Goal: Information Seeking & Learning: Learn about a topic

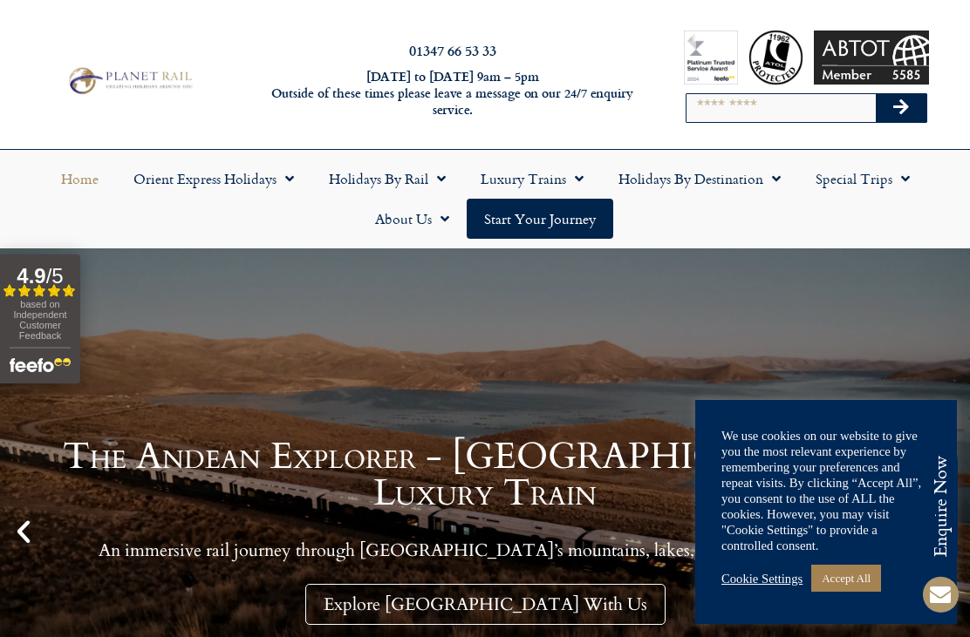
click at [715, 180] on link "Holidays by Destination" at bounding box center [699, 179] width 197 height 40
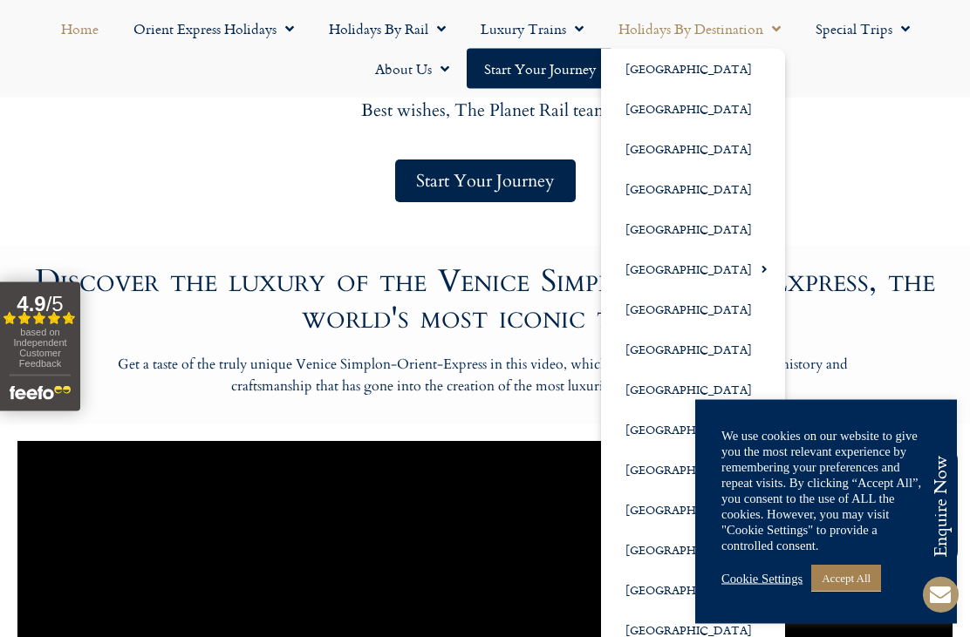
scroll to position [972, 0]
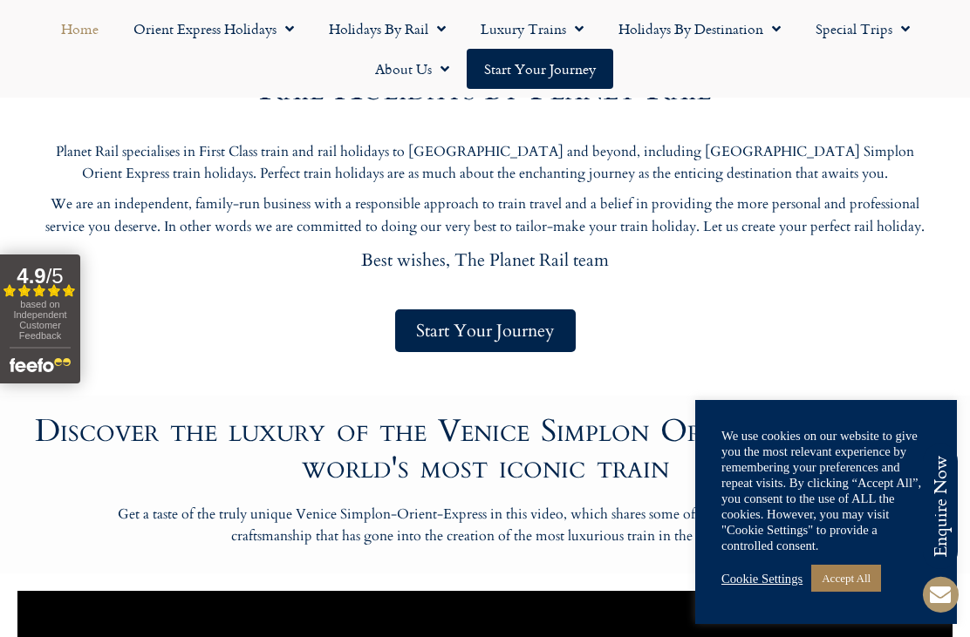
scroll to position [820, 0]
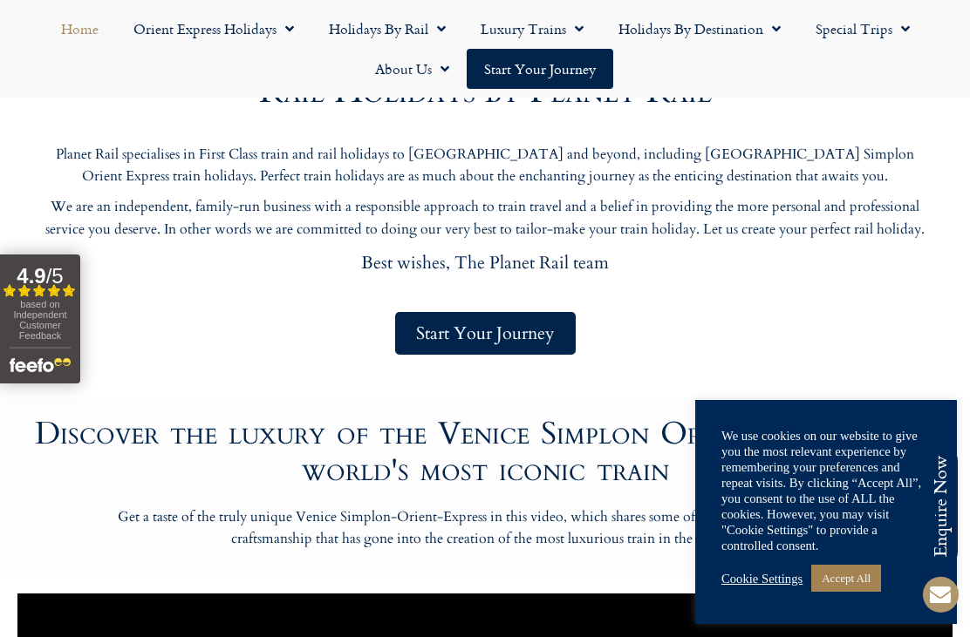
click at [860, 44] on link "Special Trips" at bounding box center [862, 29] width 129 height 40
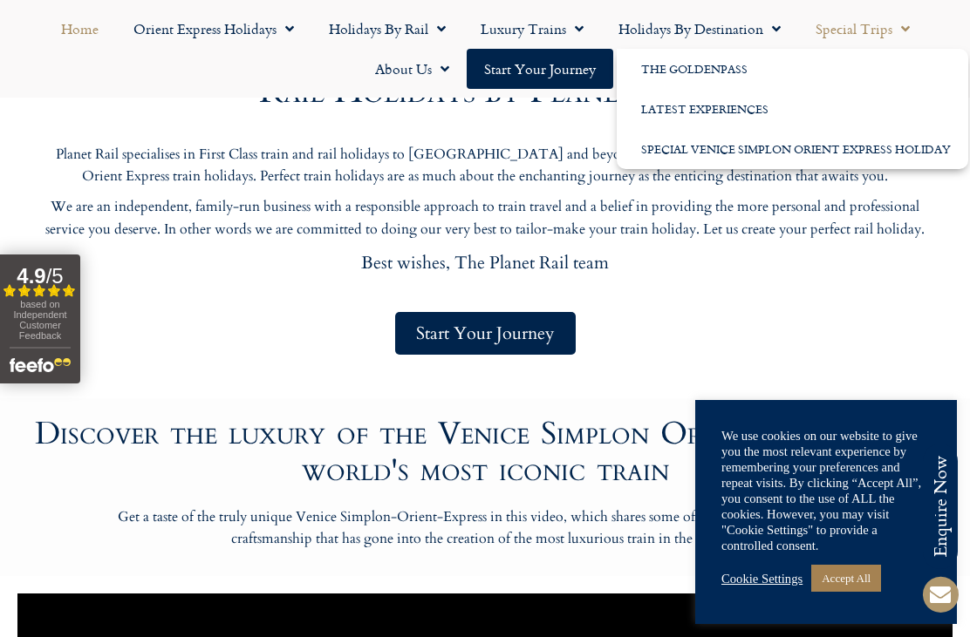
click at [897, 310] on div "Rail Holidays by Planet Rail Planet Rail specialises in First Class train and r…" at bounding box center [485, 206] width 882 height 316
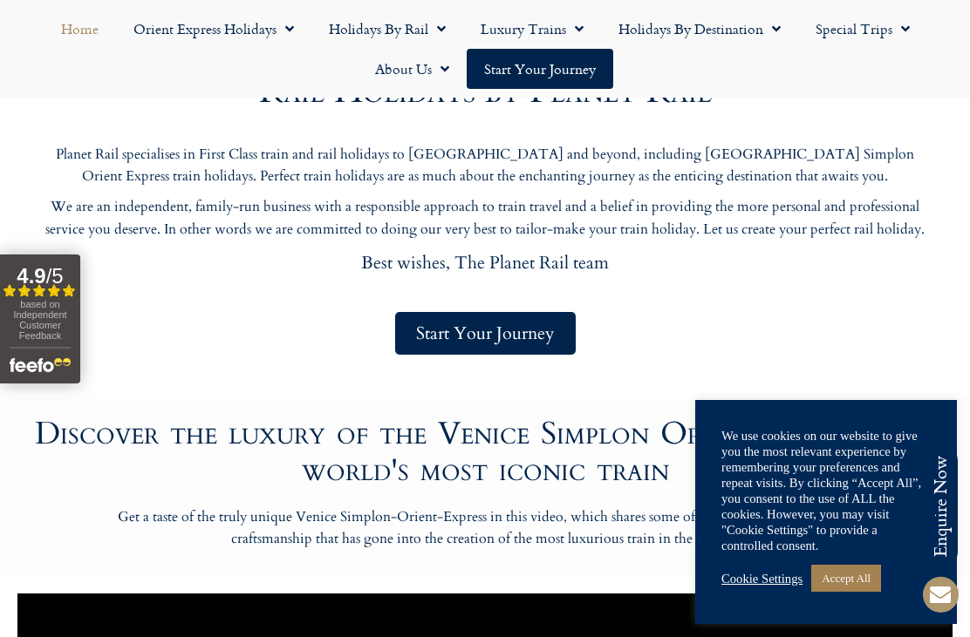
click at [917, 336] on div "Start Your Journey" at bounding box center [485, 333] width 882 height 43
click at [377, 32] on link "Holidays by Rail" at bounding box center [387, 29] width 152 height 40
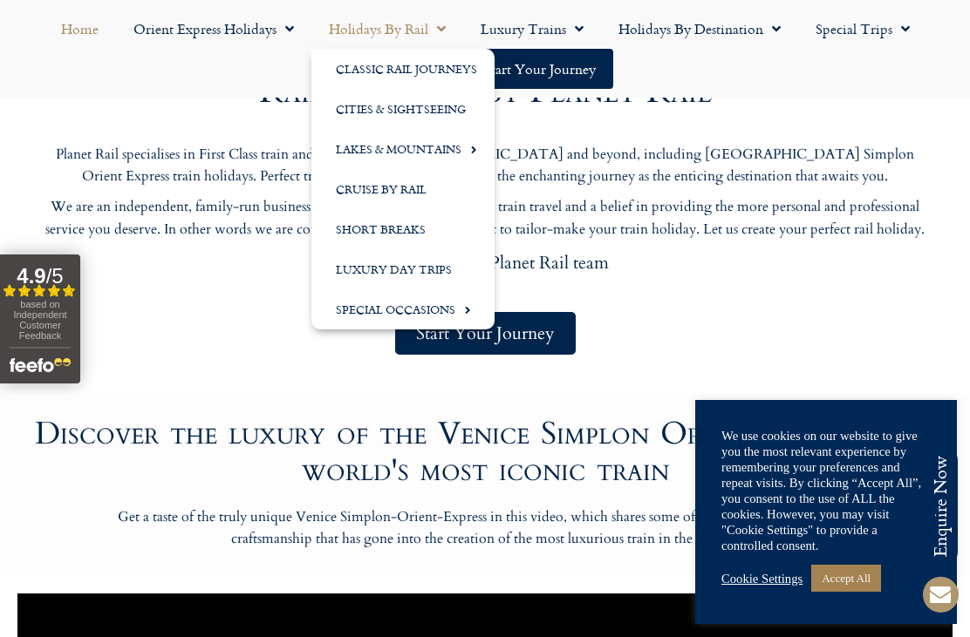
click at [425, 316] on link "Special Occasions" at bounding box center [402, 309] width 183 height 40
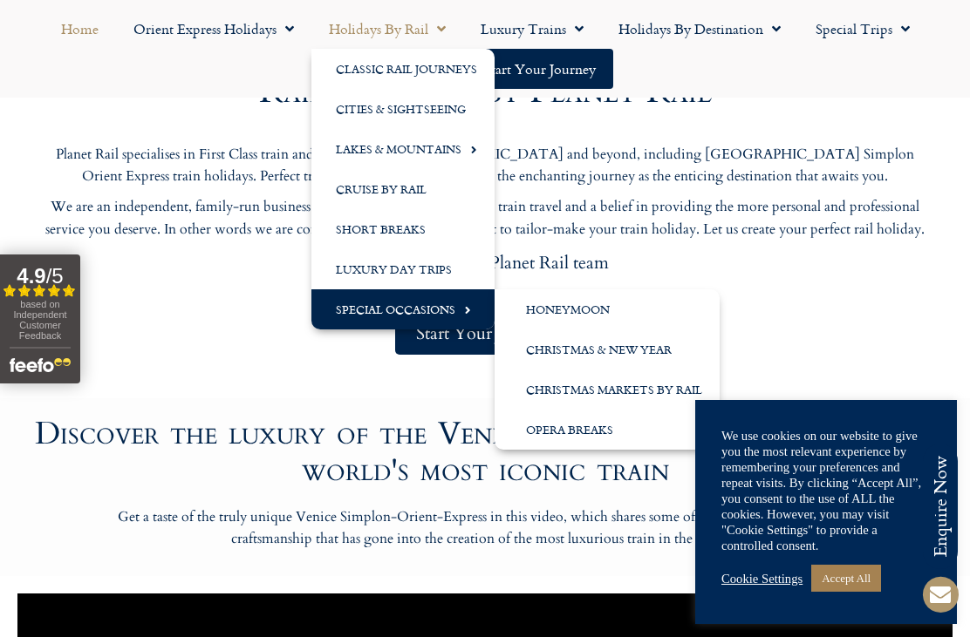
click at [594, 357] on link "Christmas & New Year" at bounding box center [606, 350] width 225 height 40
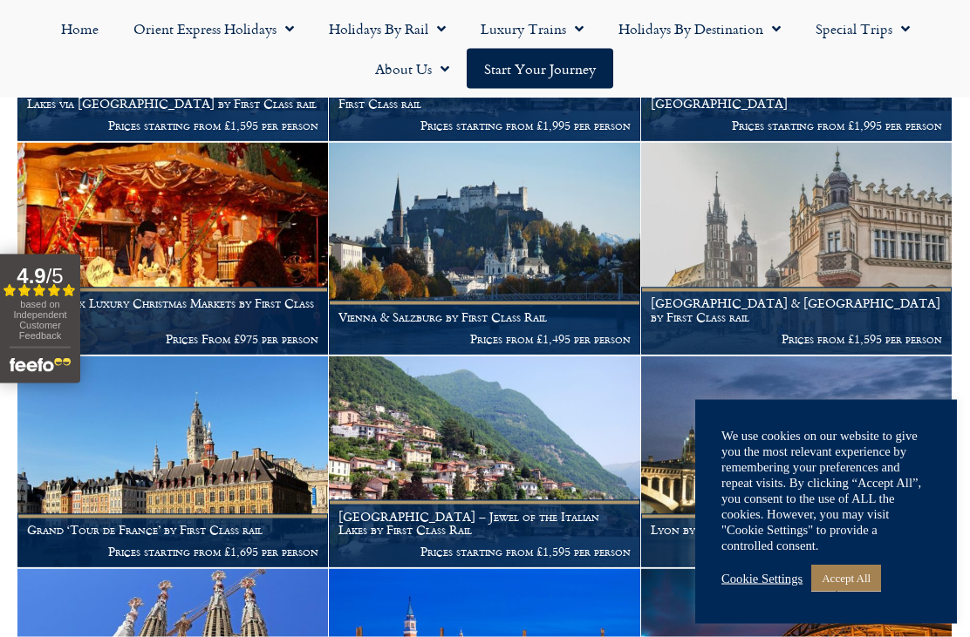
scroll to position [636, 0]
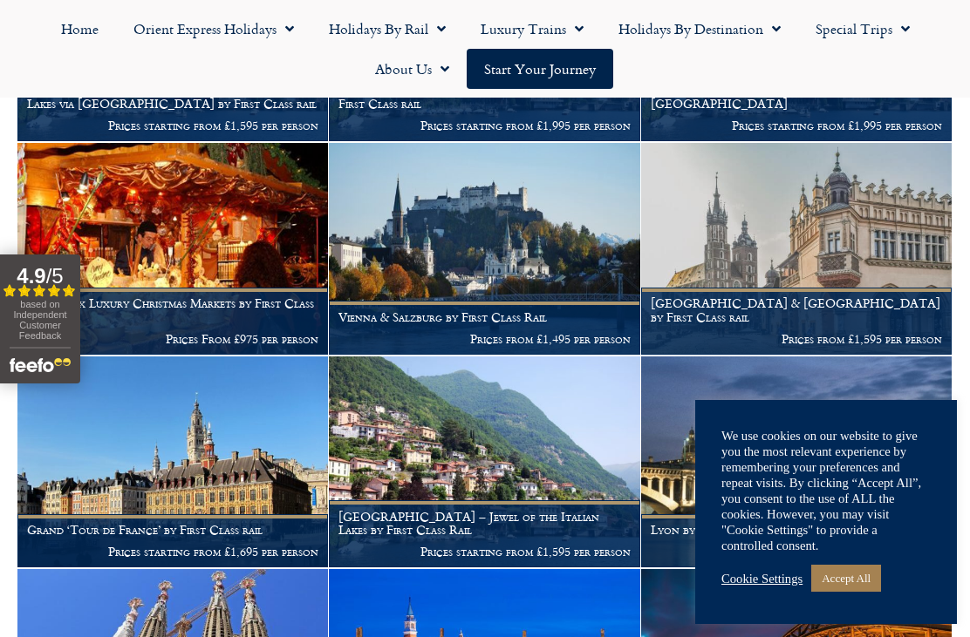
click at [514, 222] on img at bounding box center [484, 249] width 310 height 212
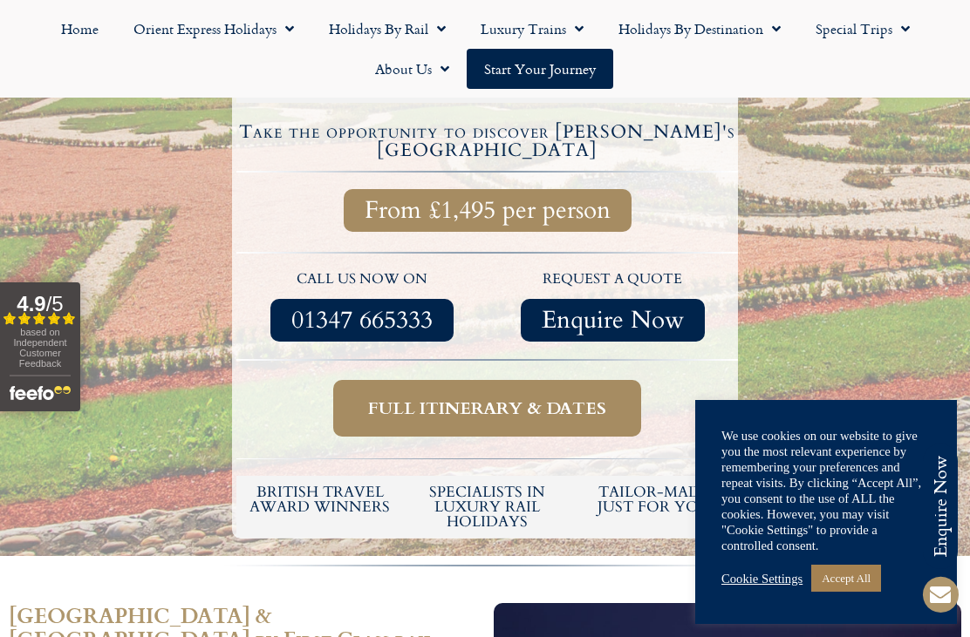
scroll to position [669, 0]
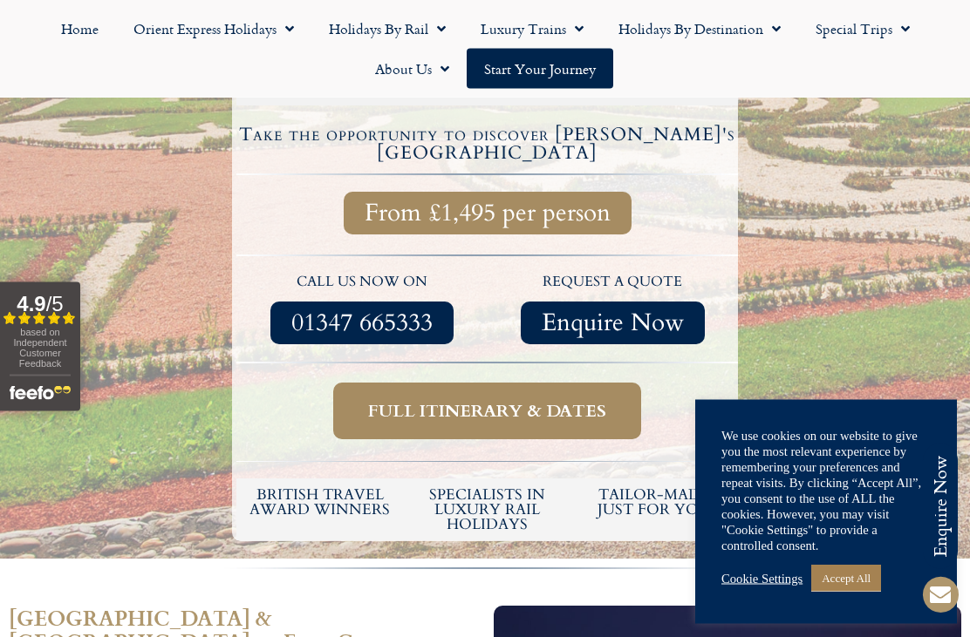
click at [484, 401] on span "Full itinerary & dates" at bounding box center [487, 412] width 238 height 22
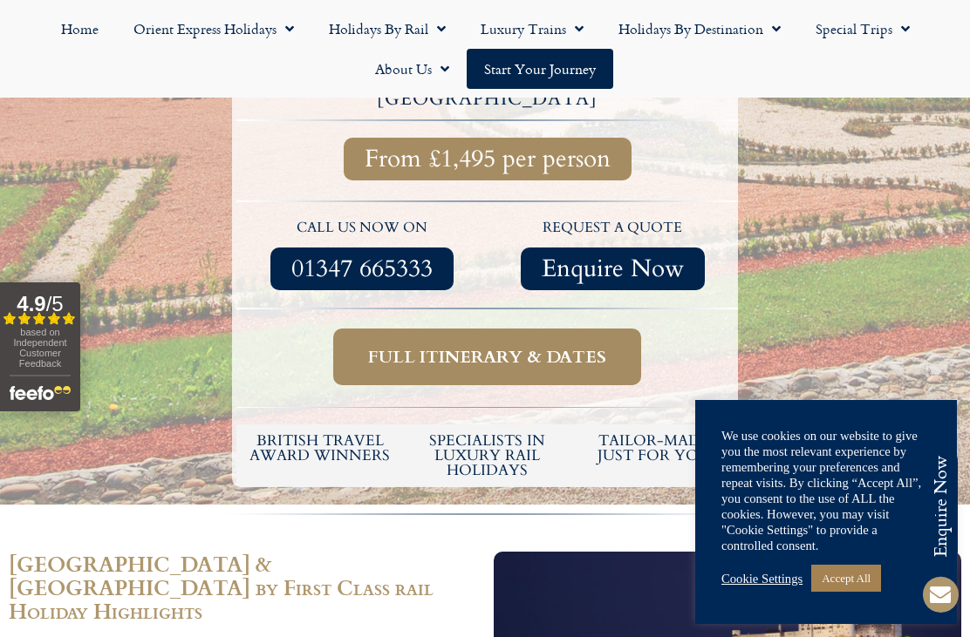
scroll to position [725, 0]
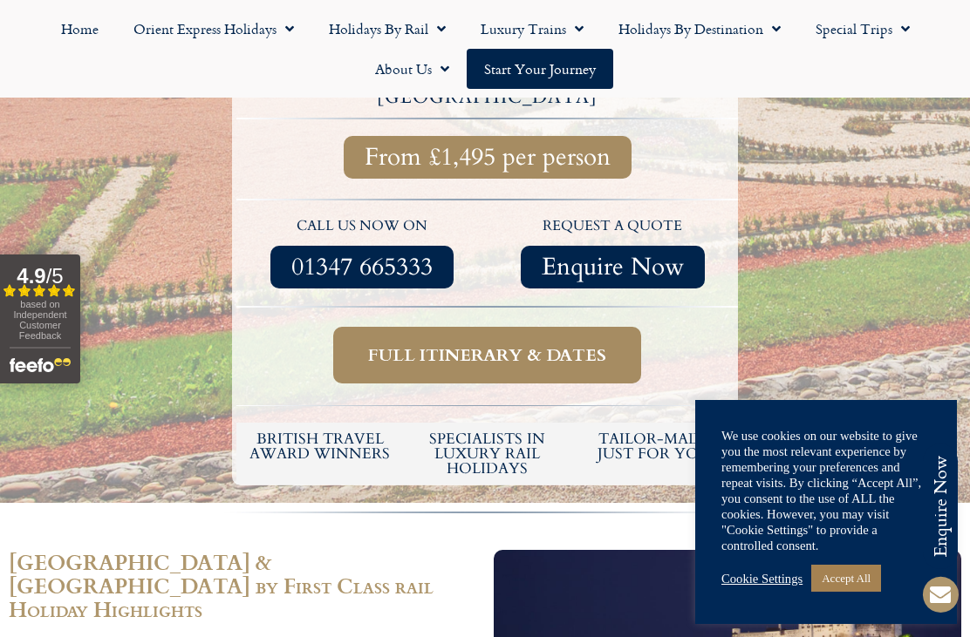
click at [495, 344] on span "Full itinerary & dates" at bounding box center [487, 355] width 238 height 22
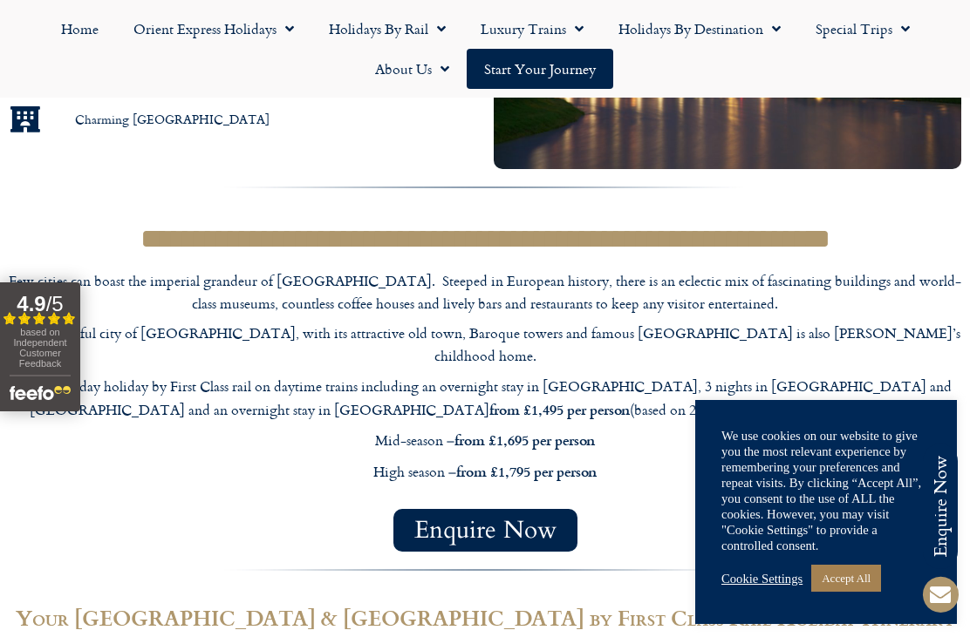
scroll to position [1411, 0]
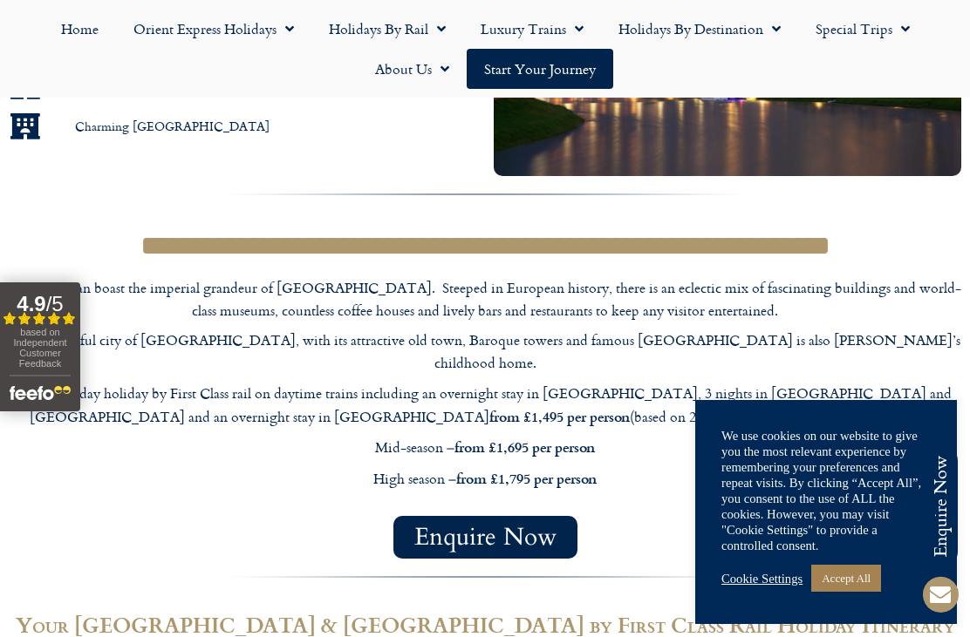
click at [864, 592] on link "Accept All" at bounding box center [846, 578] width 70 height 27
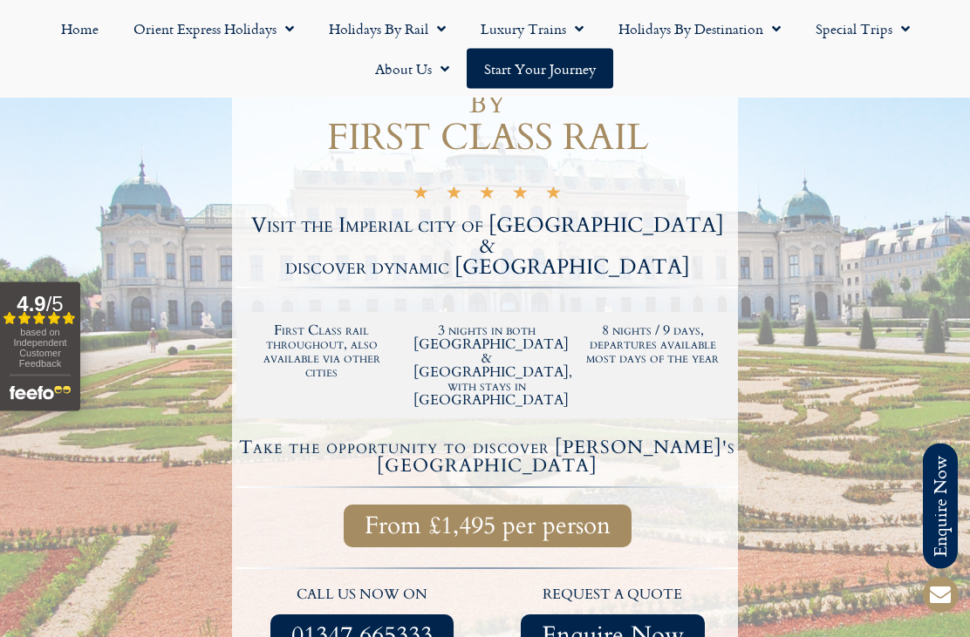
scroll to position [357, 0]
click at [599, 624] on span "Enquire Now" at bounding box center [612, 635] width 142 height 22
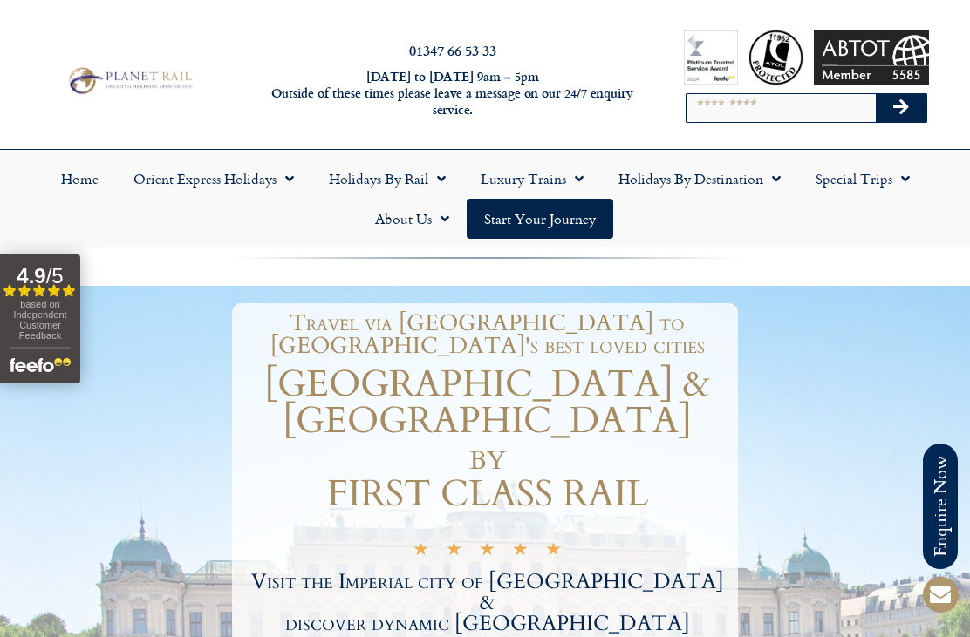
scroll to position [413, 0]
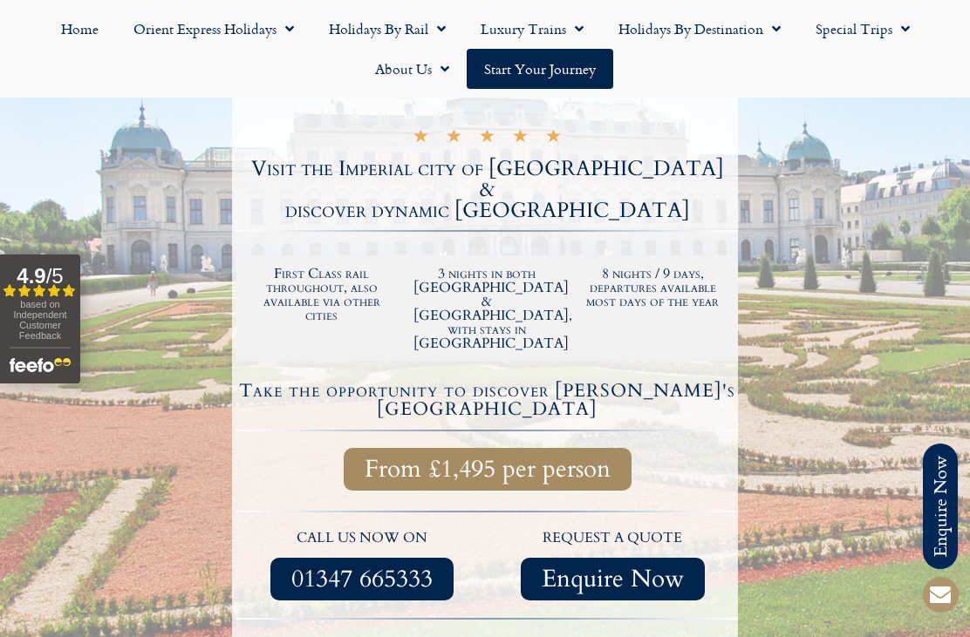
click at [544, 459] on span "From £1,495 per person" at bounding box center [487, 470] width 246 height 22
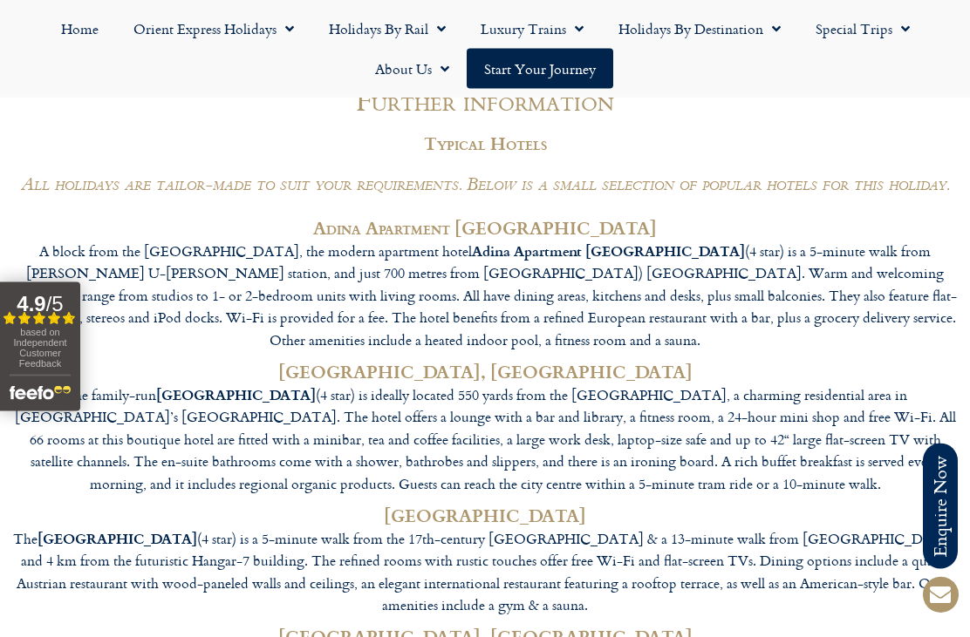
scroll to position [4732, 0]
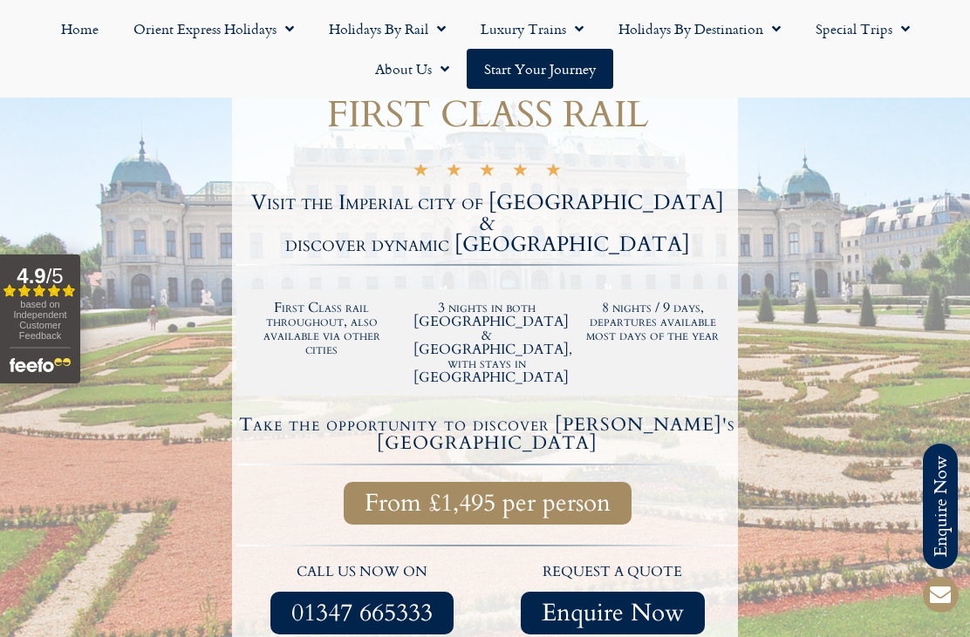
scroll to position [378, 0]
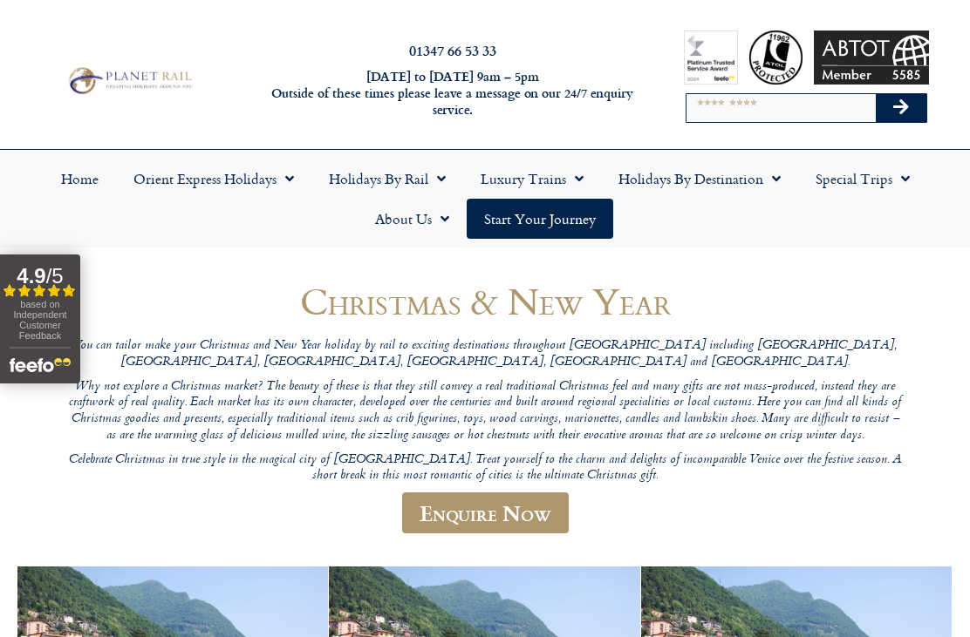
click at [362, 180] on link "Holidays by Rail" at bounding box center [387, 179] width 152 height 40
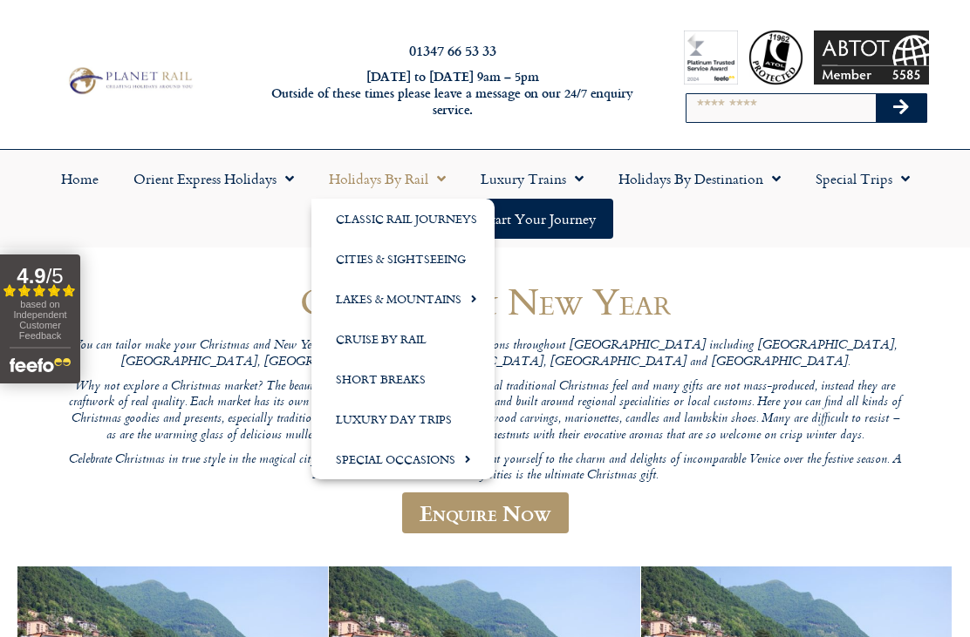
click at [416, 373] on link "Short Breaks" at bounding box center [402, 379] width 183 height 40
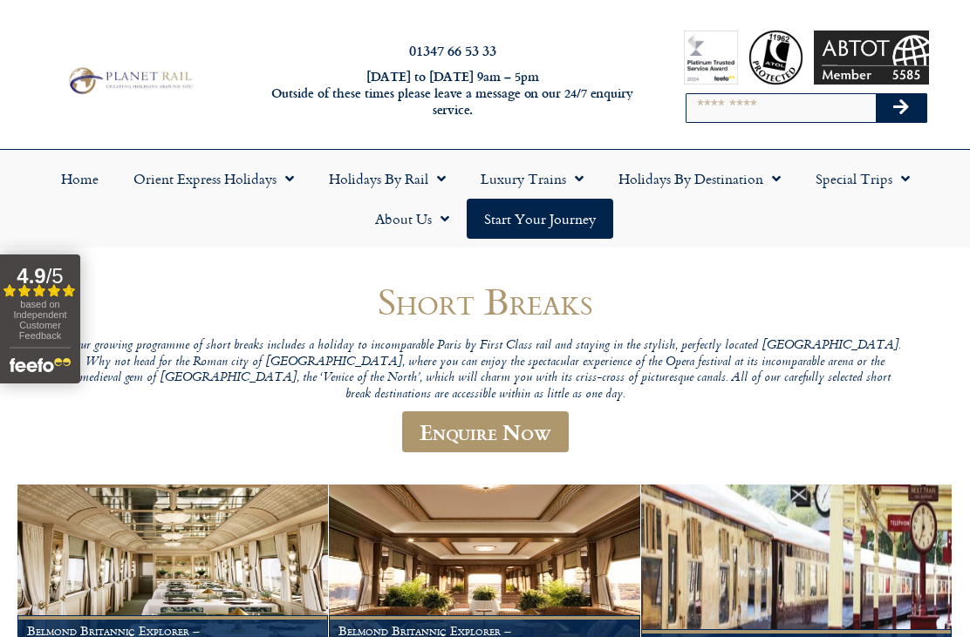
click at [397, 181] on link "Holidays by Rail" at bounding box center [387, 179] width 152 height 40
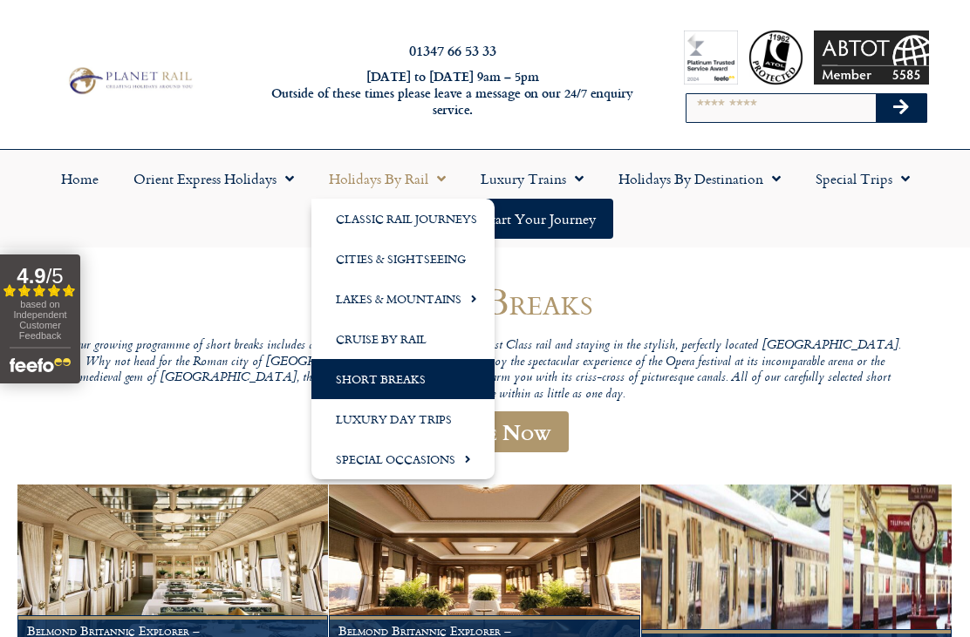
click at [201, 180] on link "Orient Express Holidays" at bounding box center [213, 179] width 195 height 40
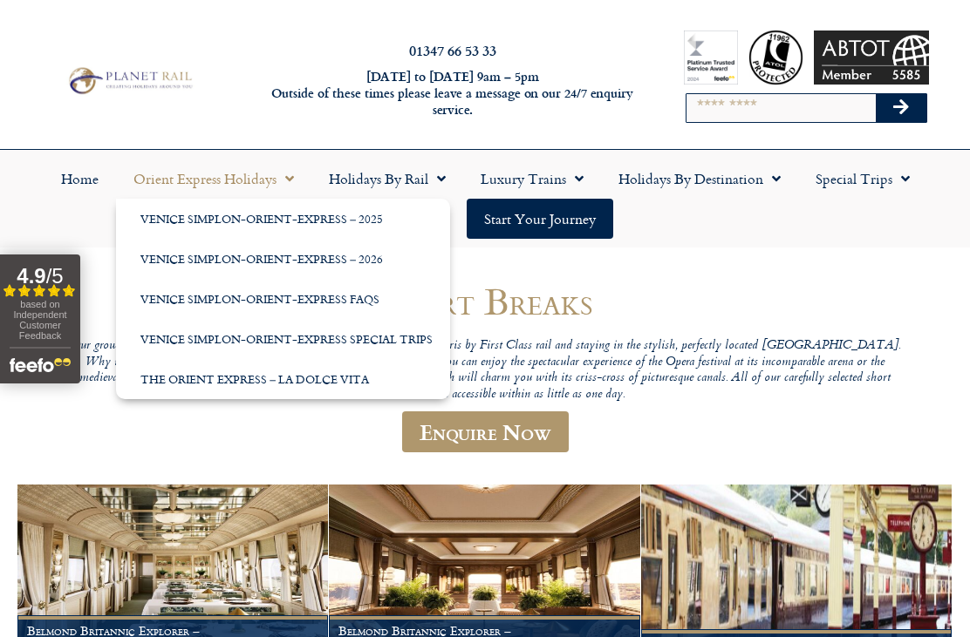
click at [725, 184] on link "Holidays by Destination" at bounding box center [699, 179] width 197 height 40
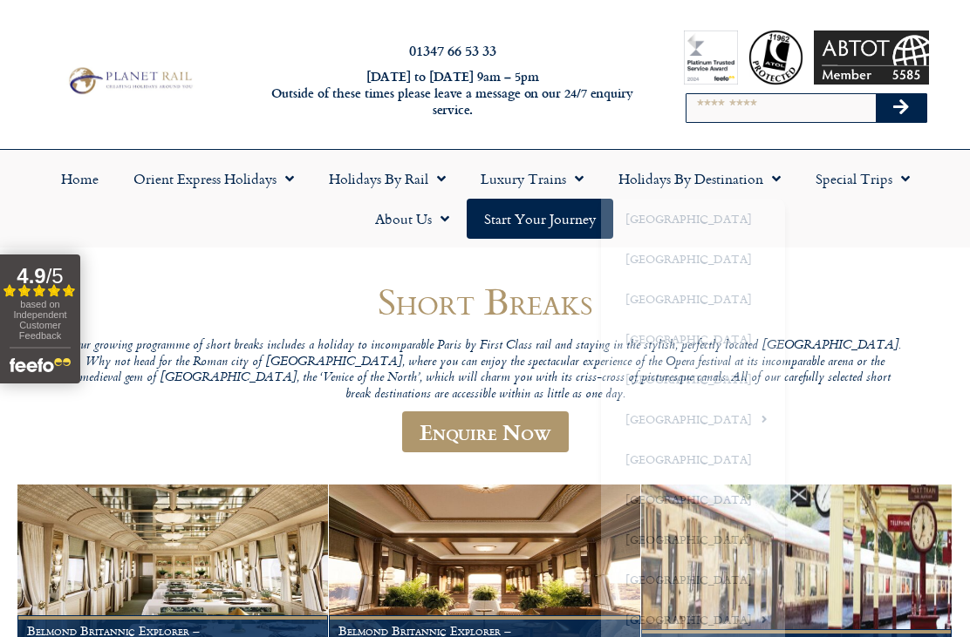
click at [885, 187] on link "Special Trips" at bounding box center [862, 179] width 129 height 40
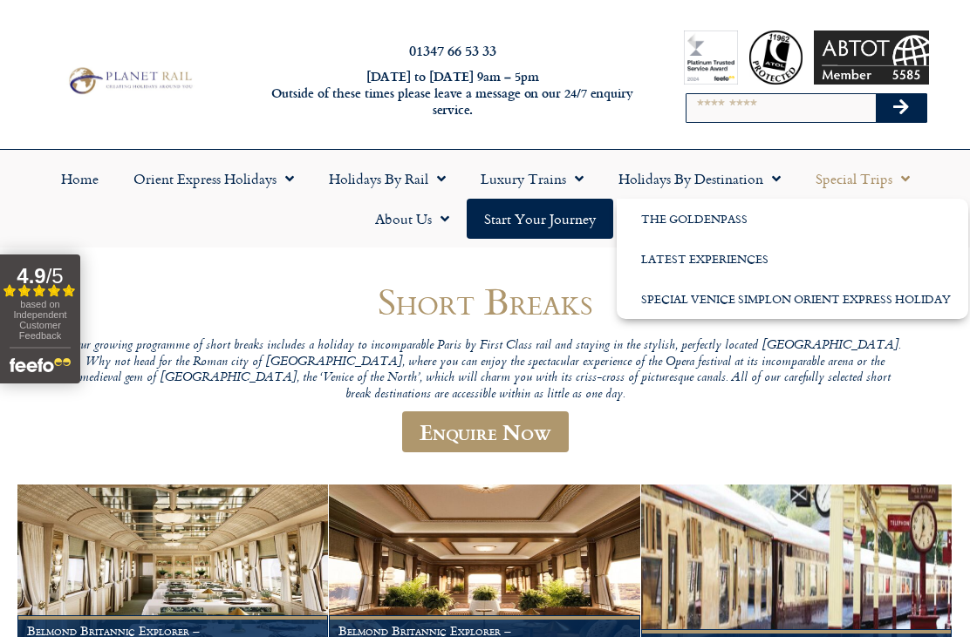
click at [706, 217] on link "The GoldenPass" at bounding box center [791, 219] width 351 height 40
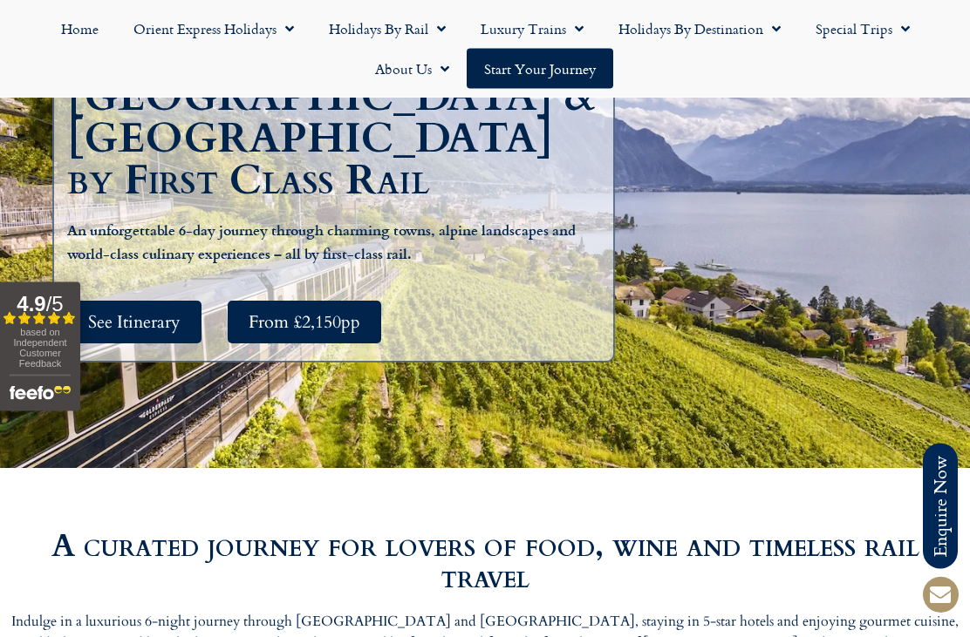
scroll to position [354, 0]
click at [133, 311] on span "See Itinerary" at bounding box center [134, 322] width 92 height 22
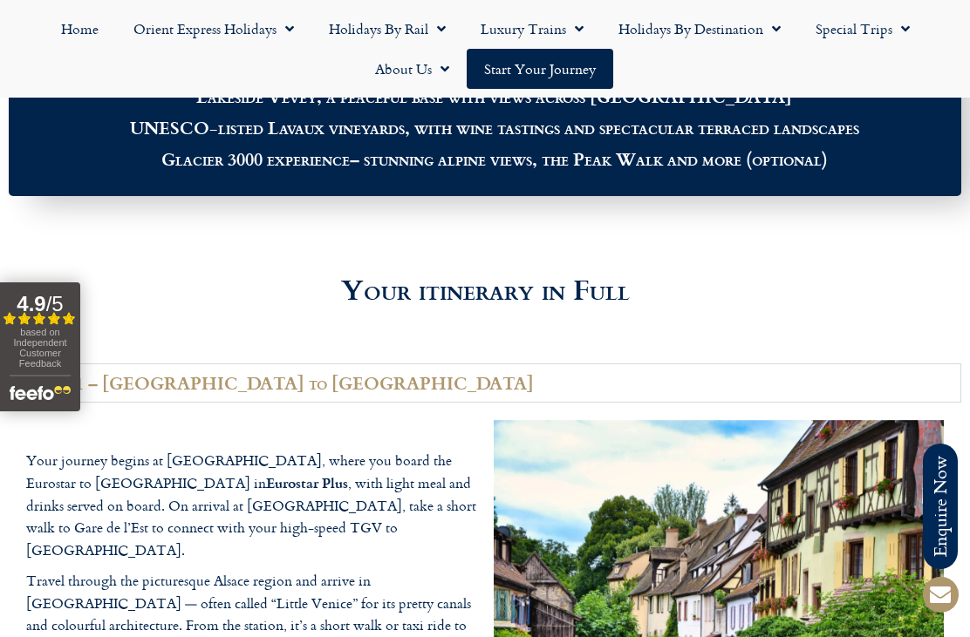
scroll to position [2167, 0]
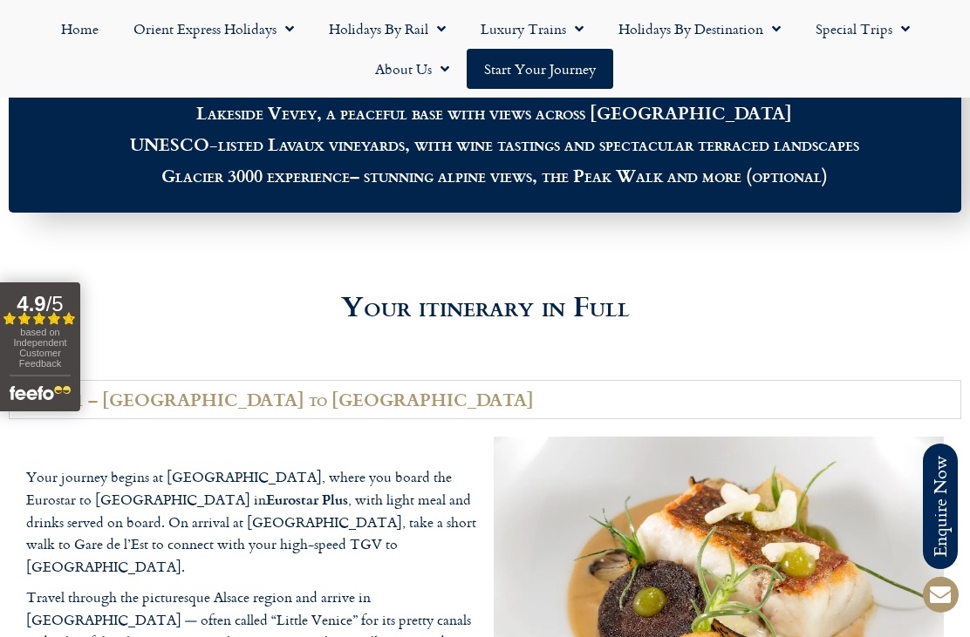
click at [959, 636] on div "Your journey begins at London St Pancras, where you board the Eurostar to Paris…" at bounding box center [485, 599] width 952 height 361
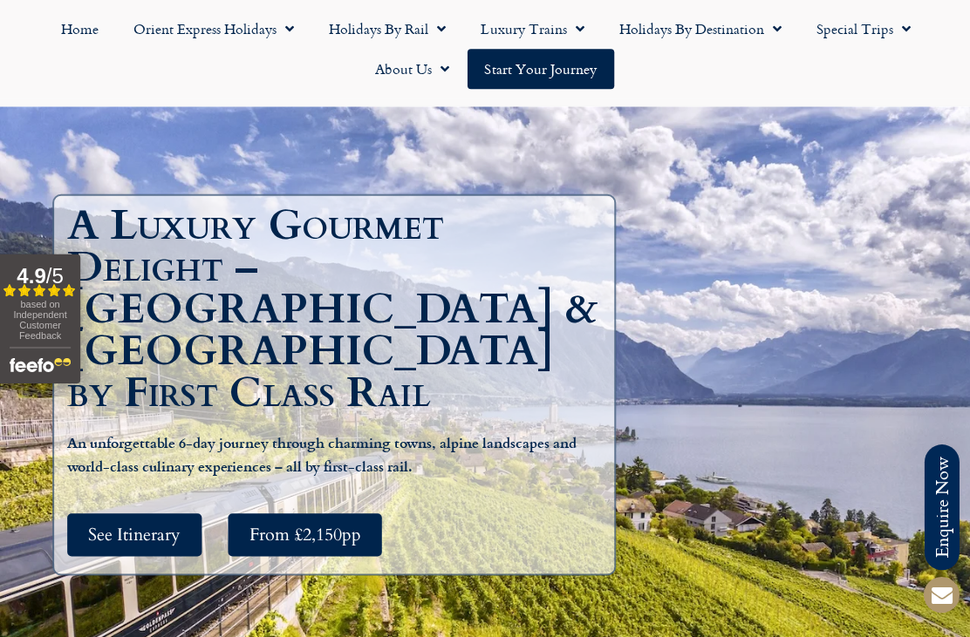
scroll to position [134, 0]
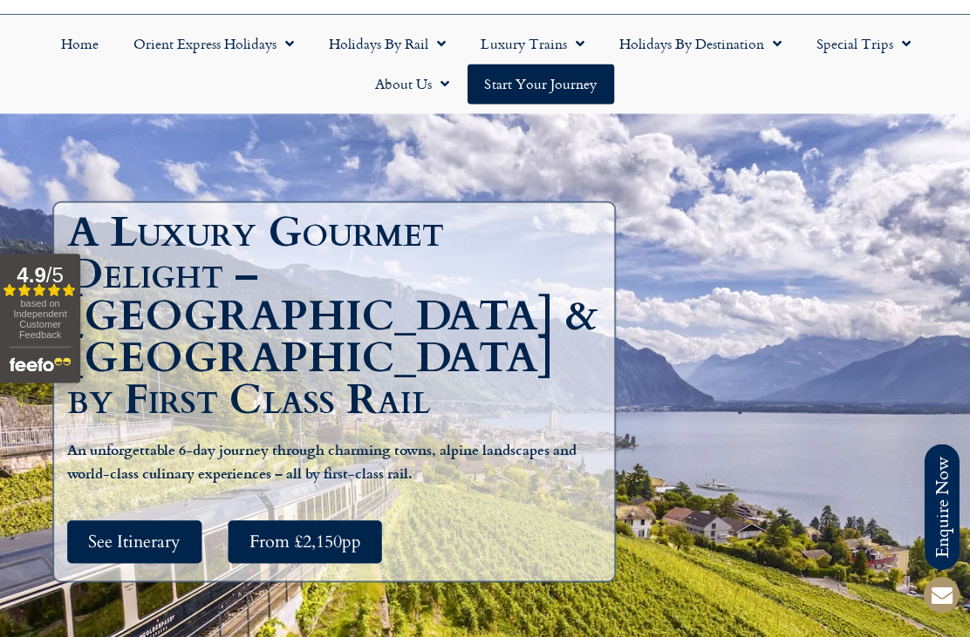
click at [71, 36] on link "Home" at bounding box center [80, 44] width 72 height 40
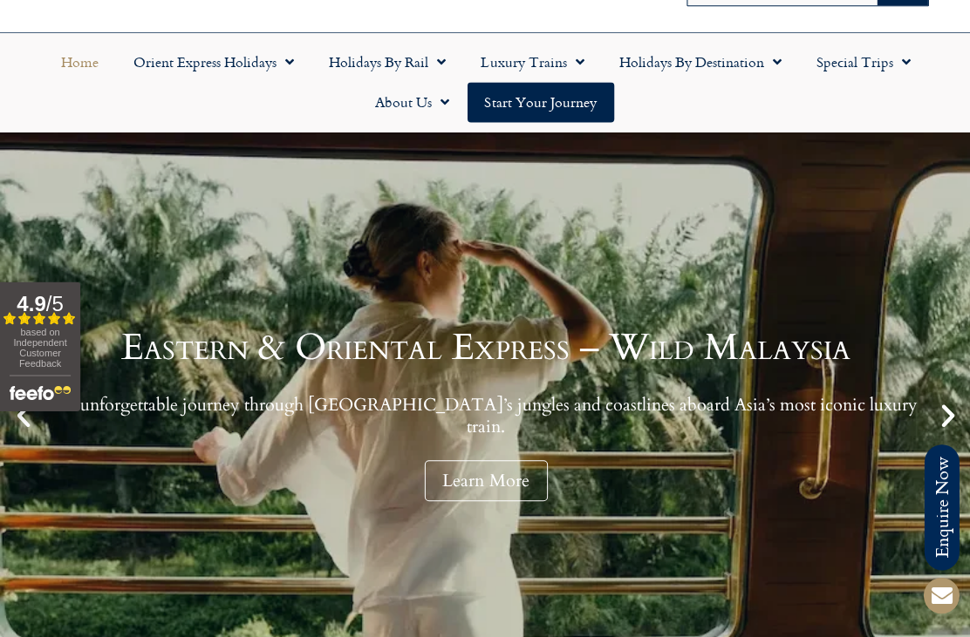
scroll to position [117, 0]
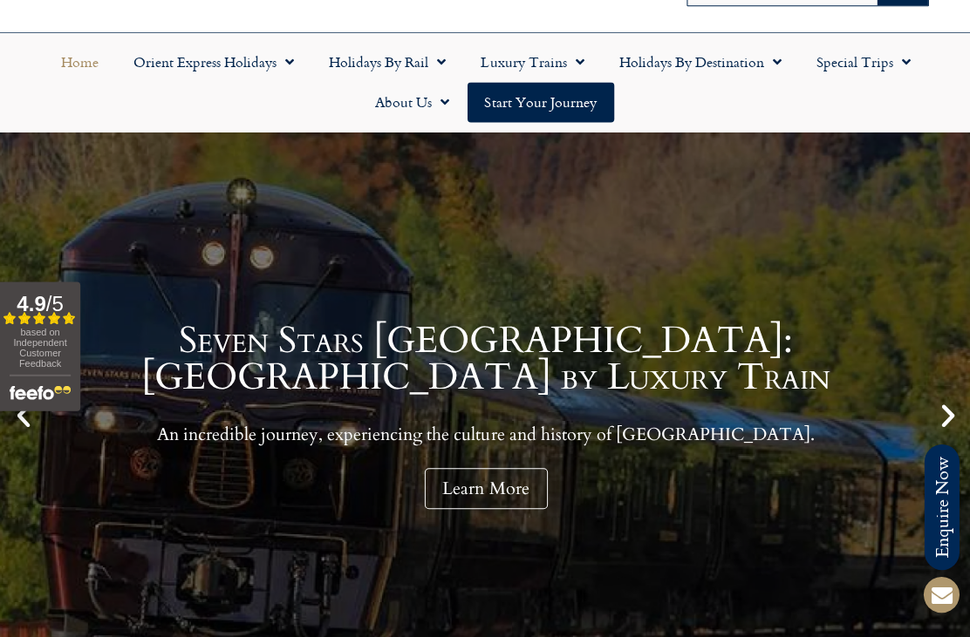
click at [479, 473] on link "Learn More" at bounding box center [485, 487] width 123 height 41
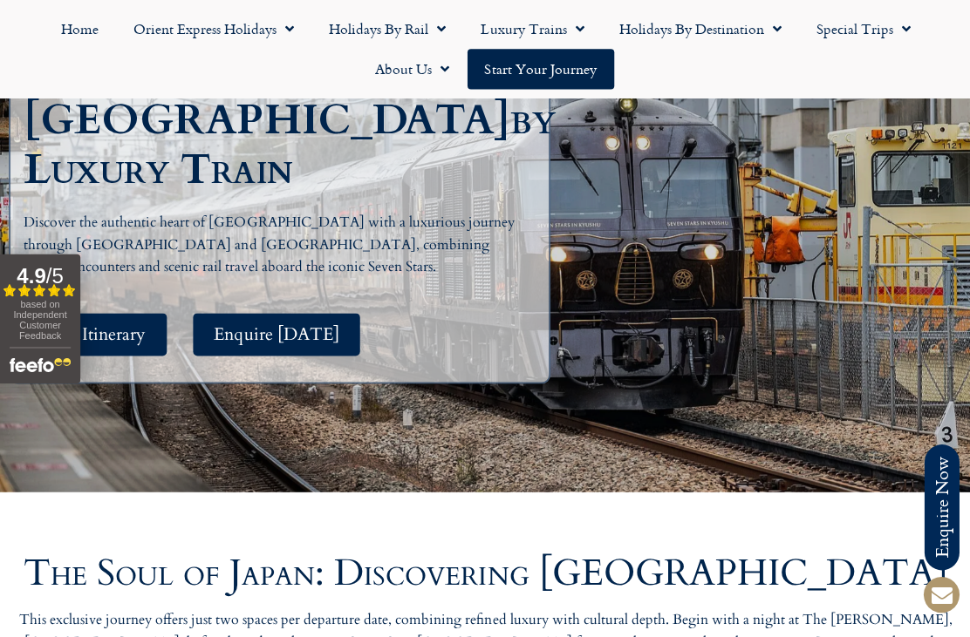
scroll to position [362, 0]
click at [119, 323] on span "See Itinerary" at bounding box center [99, 334] width 92 height 22
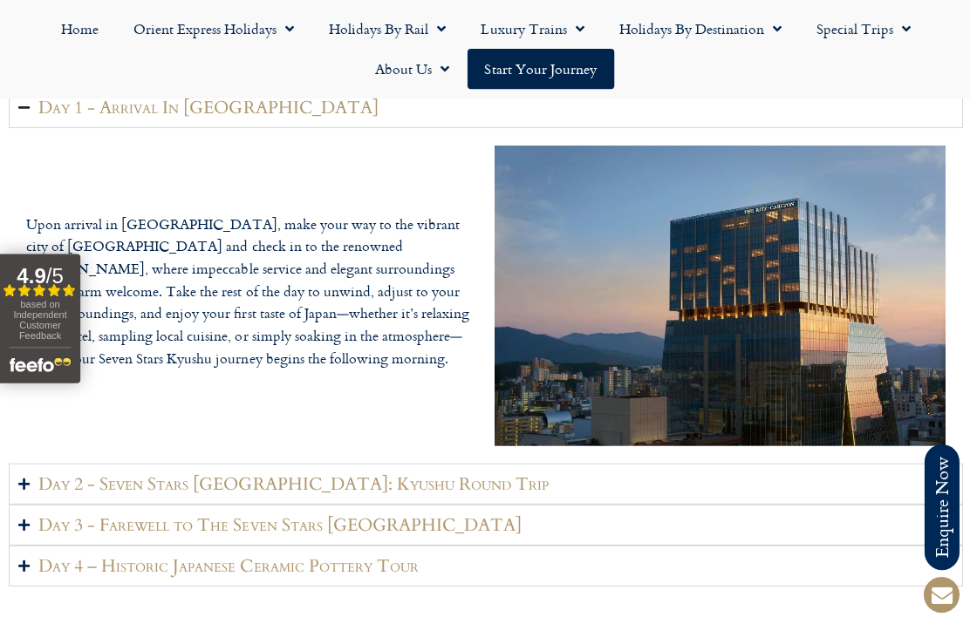
scroll to position [2303, 0]
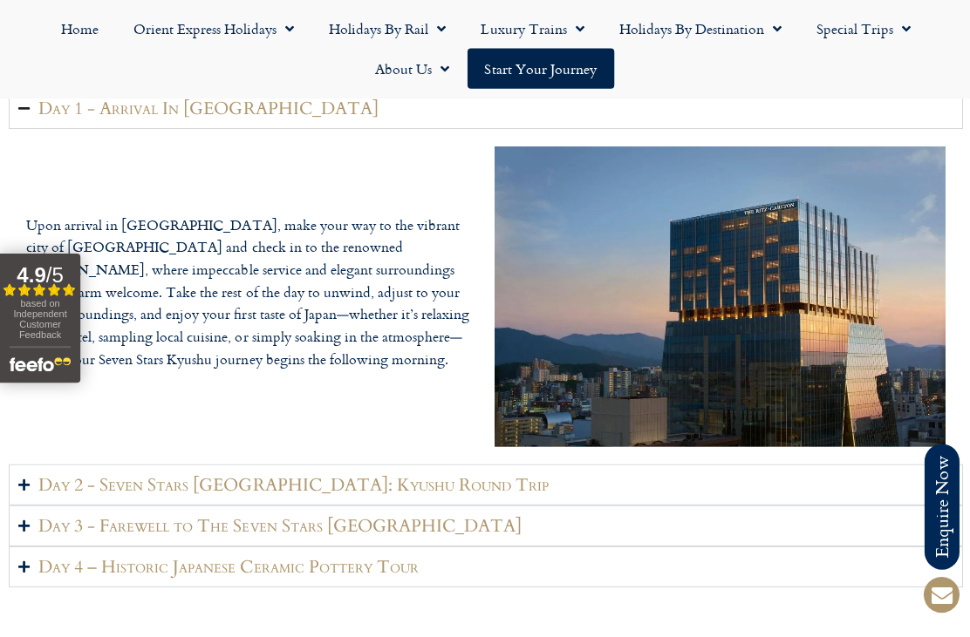
click at [420, 492] on summary "Day 2 - Seven Stars [GEOGRAPHIC_DATA]: Kyushu Round Trip" at bounding box center [485, 484] width 952 height 41
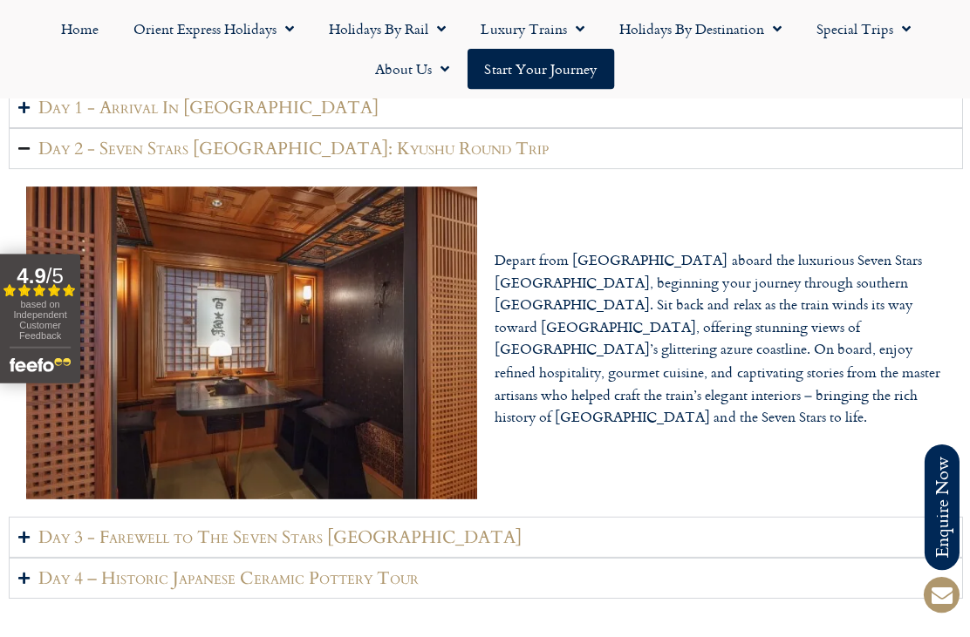
click at [399, 539] on summary "Day 3 - Farewell to The Seven Stars [GEOGRAPHIC_DATA]" at bounding box center [485, 536] width 952 height 41
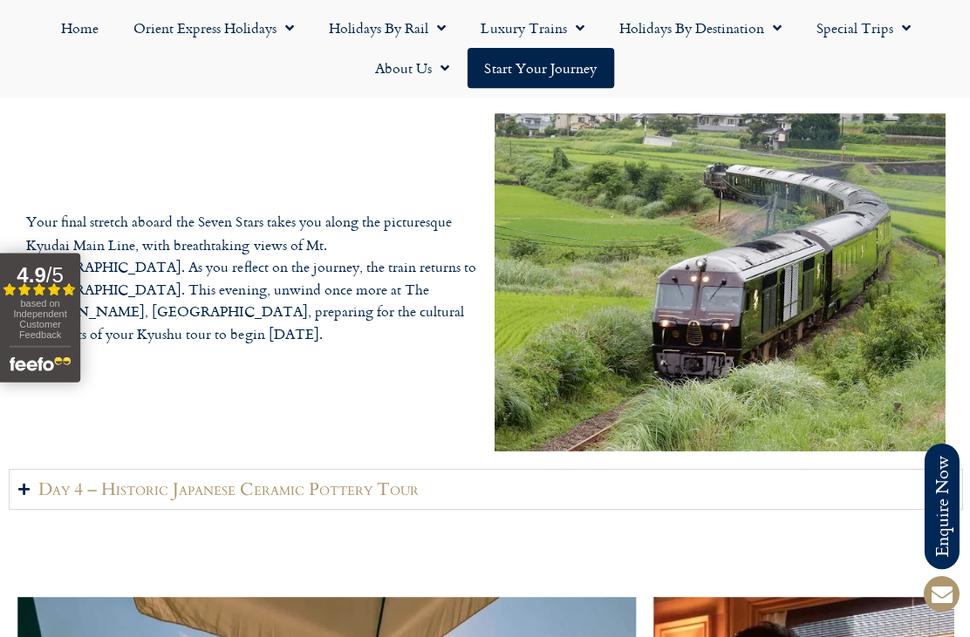
scroll to position [2419, 0]
click at [404, 497] on h2 "Day 4 – Historic Japanese Ceramic Pottery Tour" at bounding box center [227, 489] width 379 height 22
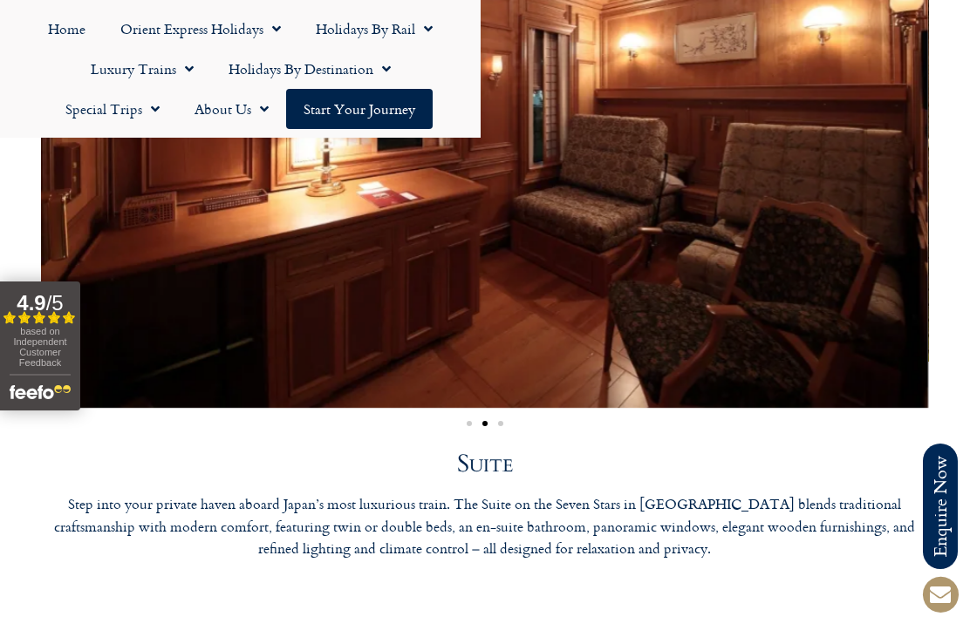
scroll to position [5003, 0]
